Goal: Task Accomplishment & Management: Manage account settings

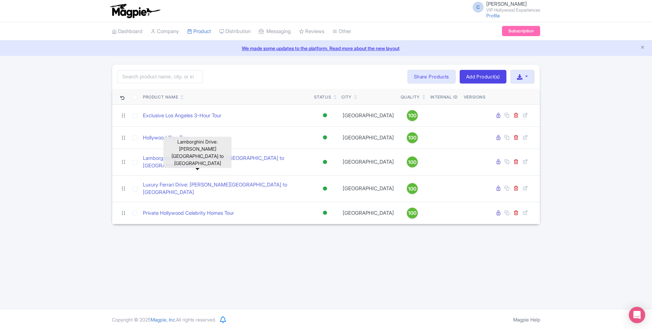
click at [61, 156] on div "Search Bulk Actions [GEOGRAPHIC_DATA] Add to Collection Share Products Add to C…" at bounding box center [326, 144] width 652 height 160
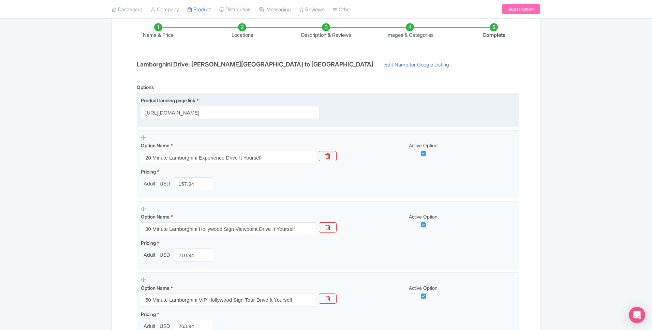
scroll to position [109, 0]
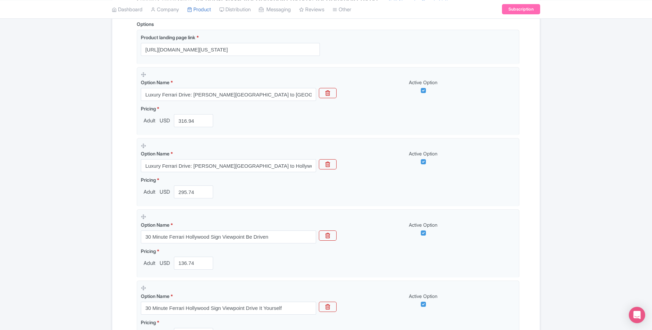
scroll to position [432, 0]
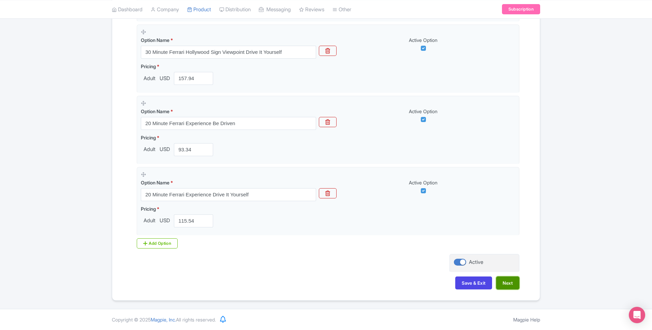
click at [504, 282] on button "Next" at bounding box center [507, 283] width 23 height 13
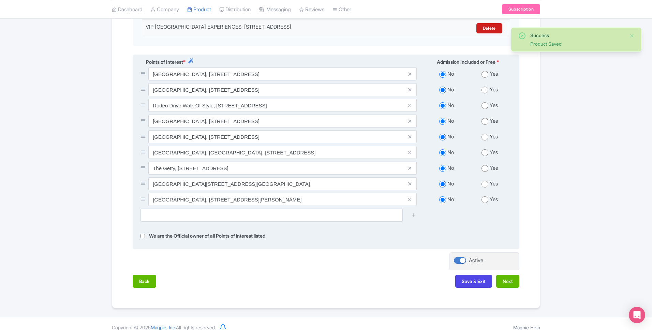
scroll to position [218, 0]
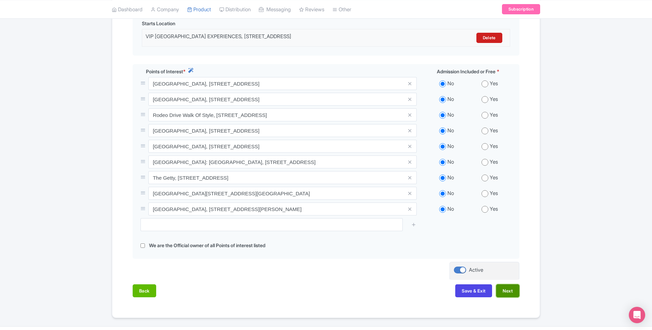
click at [509, 297] on button "Next" at bounding box center [507, 290] width 23 height 13
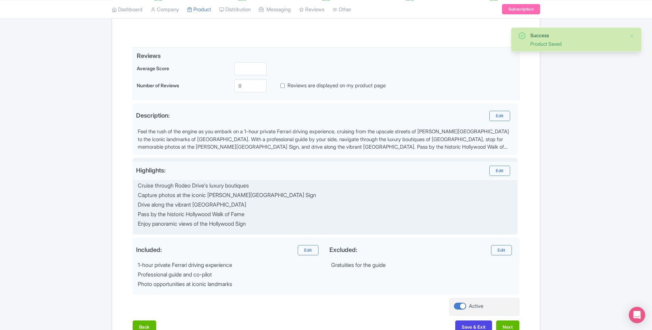
scroll to position [104, 0]
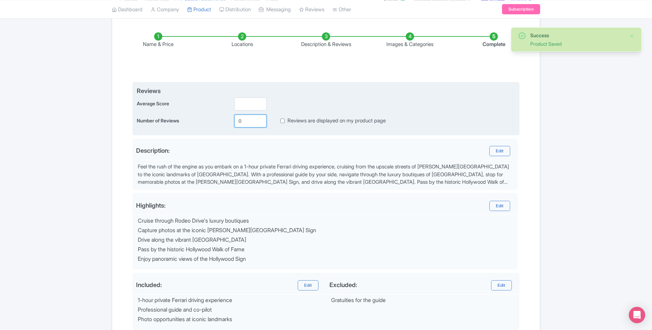
click at [245, 122] on input "0" at bounding box center [250, 121] width 32 height 13
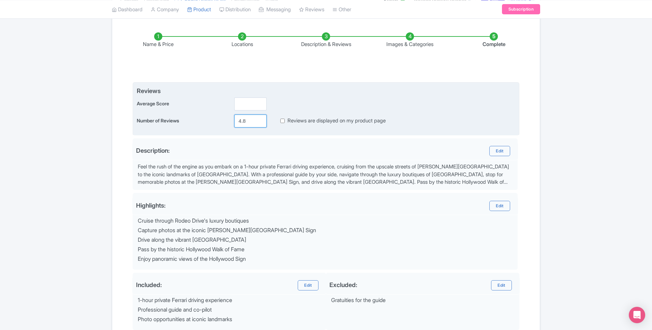
type input "4.8"
click at [247, 101] on input "number" at bounding box center [250, 104] width 32 height 13
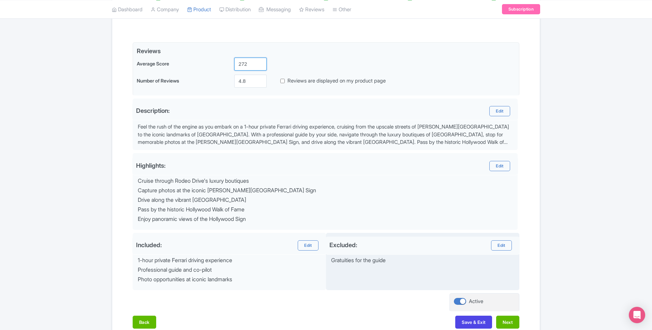
scroll to position [148, 0]
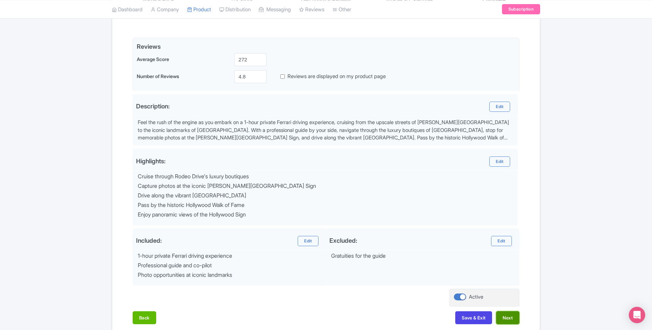
click at [501, 319] on button "Next" at bounding box center [507, 317] width 23 height 13
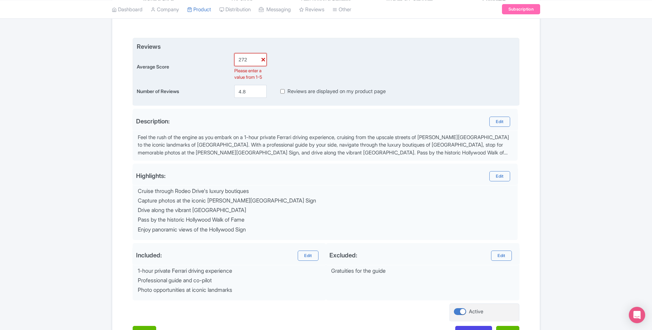
click at [246, 61] on input "272" at bounding box center [250, 59] width 32 height 13
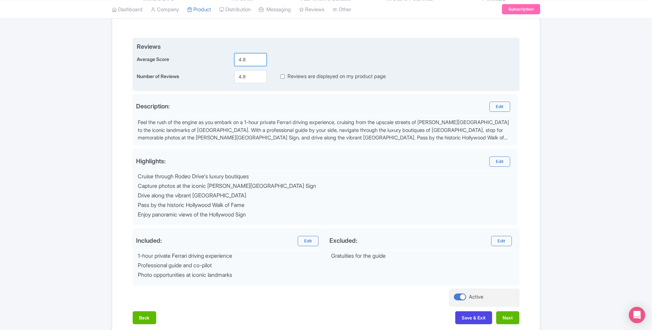
type input "4.8"
click at [244, 79] on input "4.8" at bounding box center [250, 76] width 32 height 13
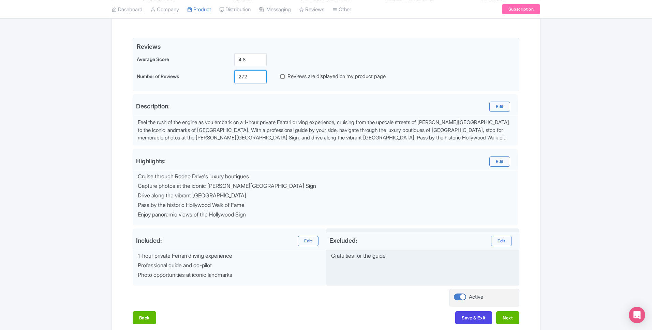
scroll to position [183, 0]
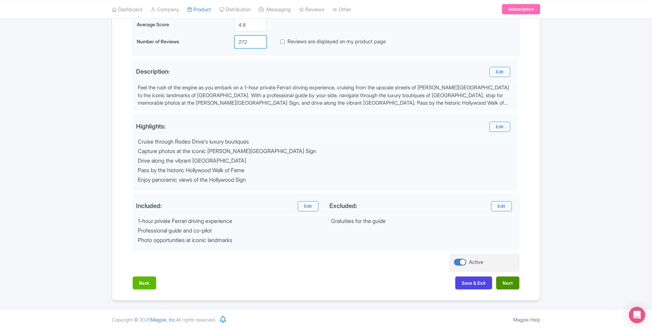
type input "272"
click at [508, 285] on button "Next" at bounding box center [507, 283] width 23 height 13
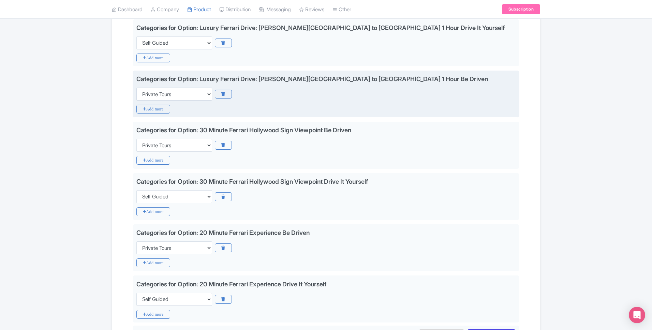
scroll to position [0, 0]
